Goal: Task Accomplishment & Management: Complete application form

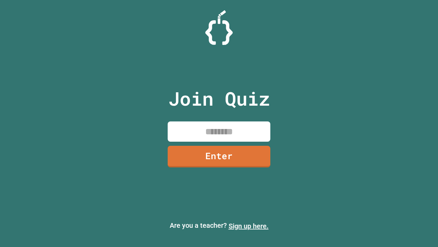
click at [249, 226] on link "Sign up here." at bounding box center [249, 226] width 40 height 8
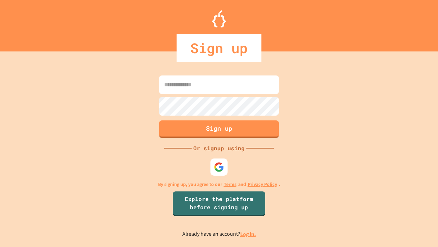
click at [249, 233] on link "Log in." at bounding box center [248, 233] width 16 height 7
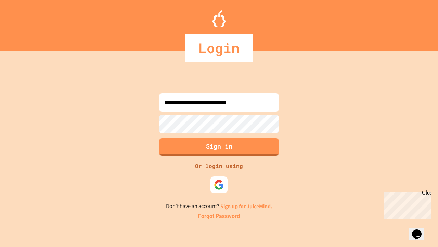
type input "**********"
